Goal: Find specific page/section: Find specific page/section

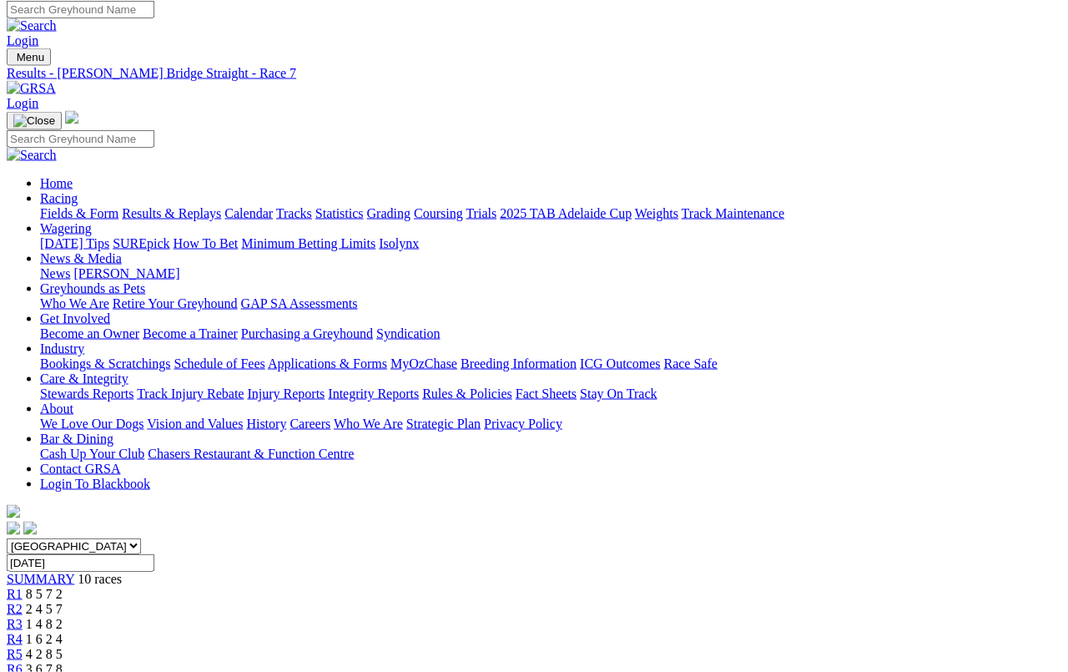
scroll to position [5, 0]
click at [85, 207] on link "Fields & Form" at bounding box center [79, 214] width 78 height 14
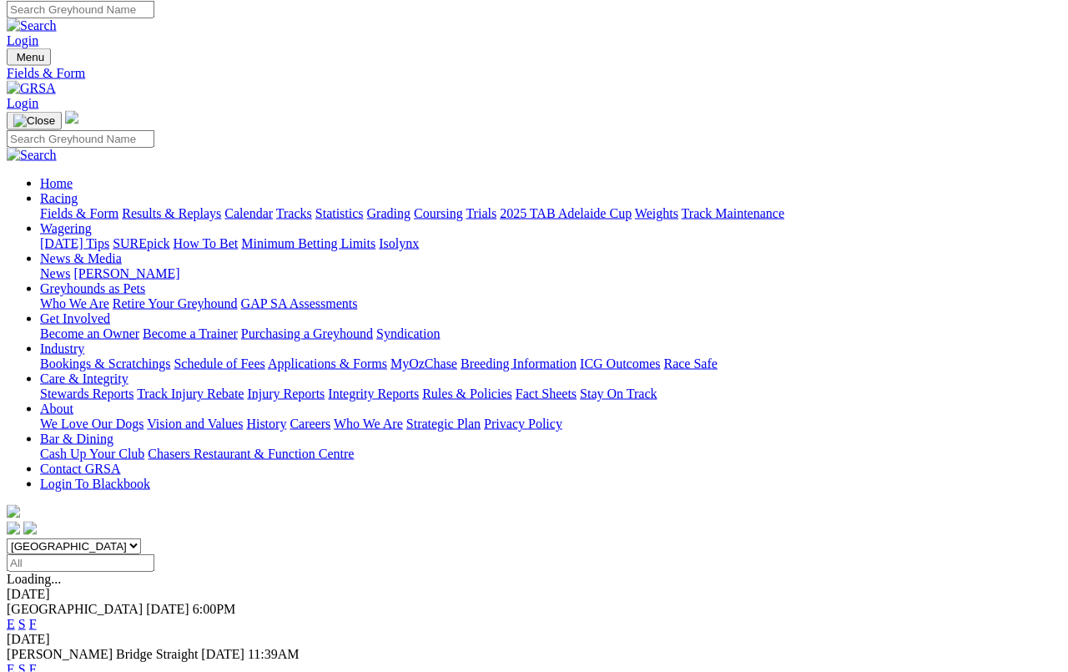
scroll to position [5, 0]
click at [37, 617] on link "F" at bounding box center [33, 624] width 8 height 14
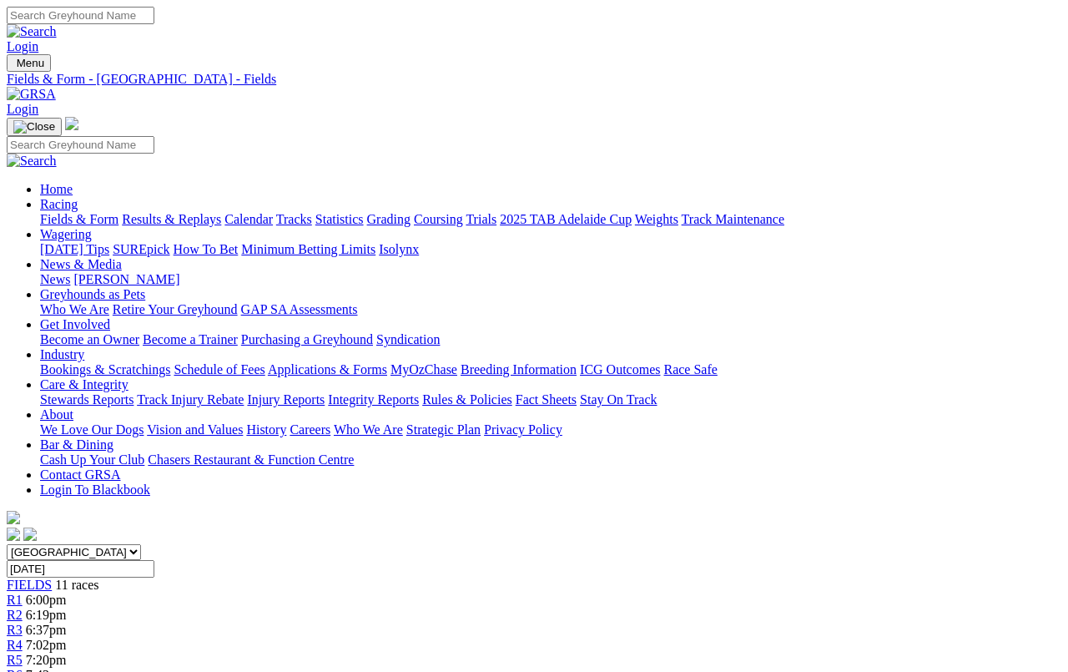
click at [141, 544] on select "[GEOGRAPHIC_DATA] [GEOGRAPHIC_DATA] [GEOGRAPHIC_DATA] [GEOGRAPHIC_DATA] [GEOGRA…" at bounding box center [74, 552] width 134 height 16
select select "QLD"
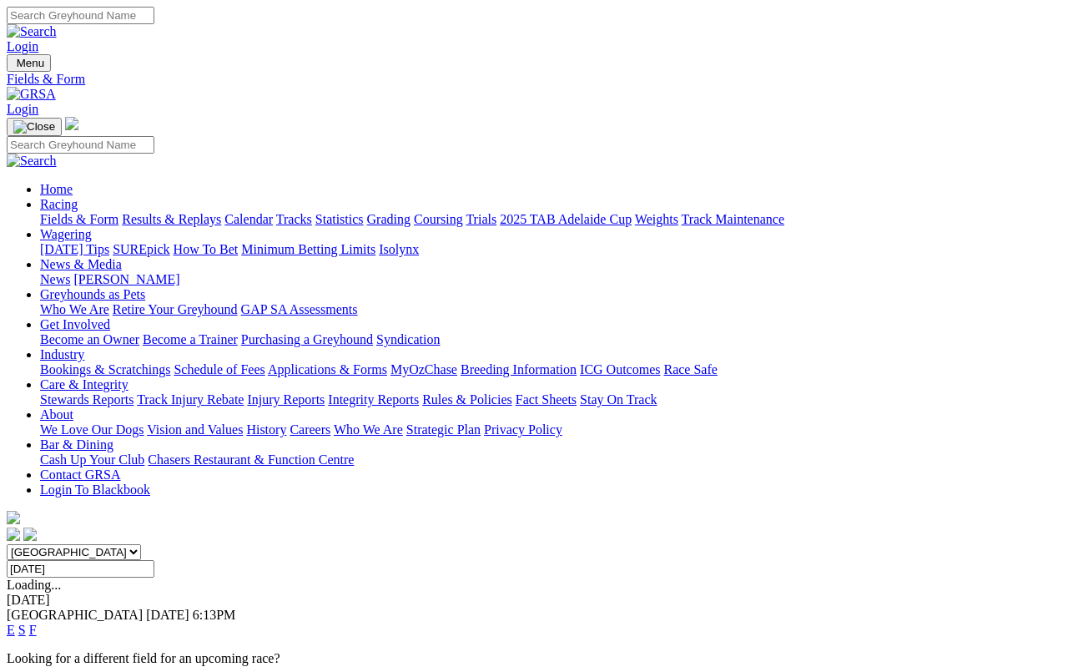
scroll to position [6, 0]
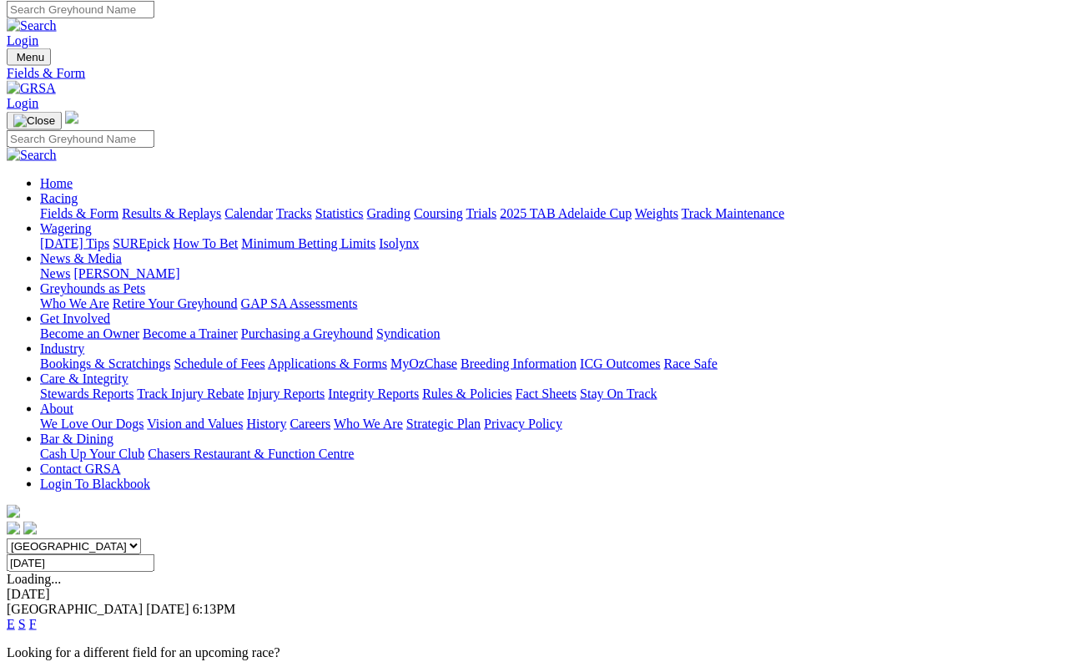
click at [154, 554] on input "[DATE]" at bounding box center [81, 563] width 148 height 18
type input "Saturday, 30 Aug 2025"
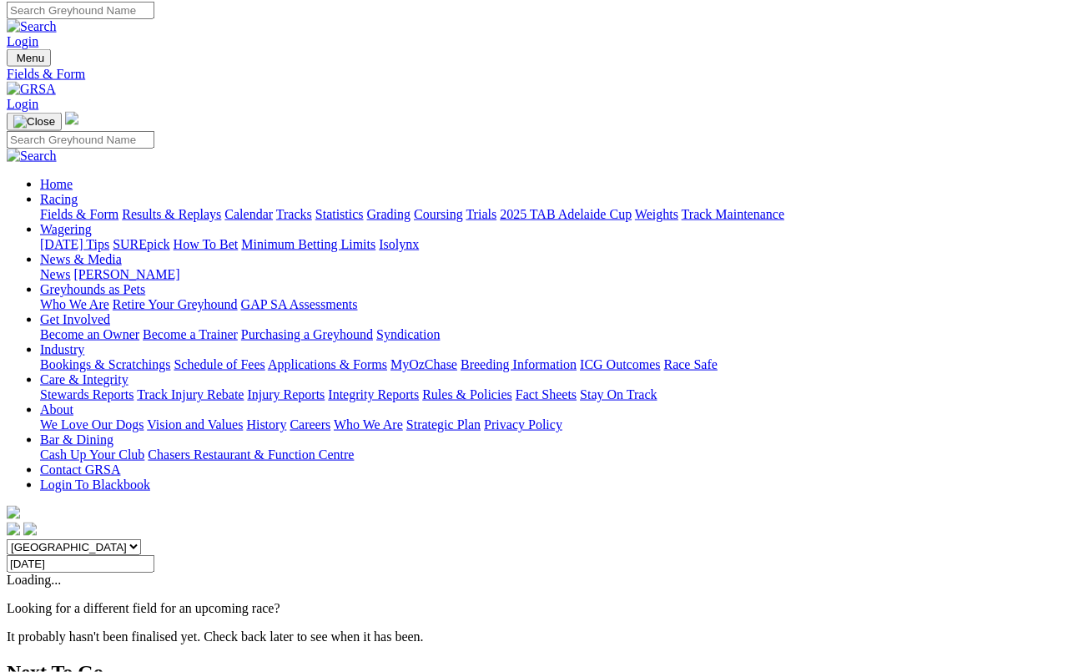
click at [76, 207] on link "Fields & Form" at bounding box center [79, 214] width 78 height 14
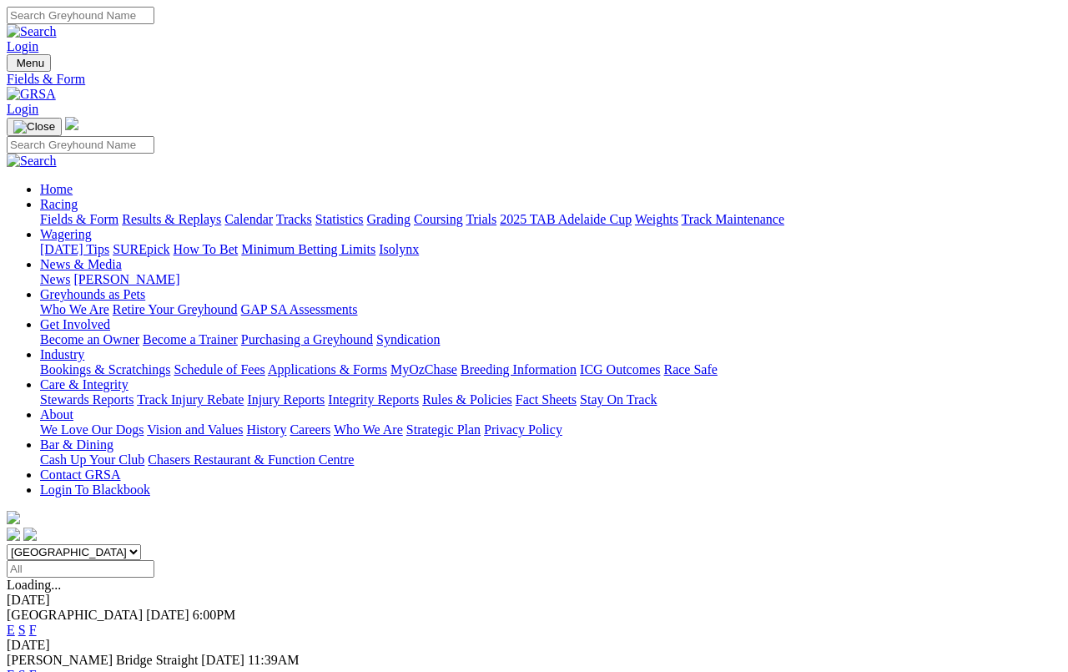
scroll to position [6, 0]
